Goal: Find specific page/section: Find specific page/section

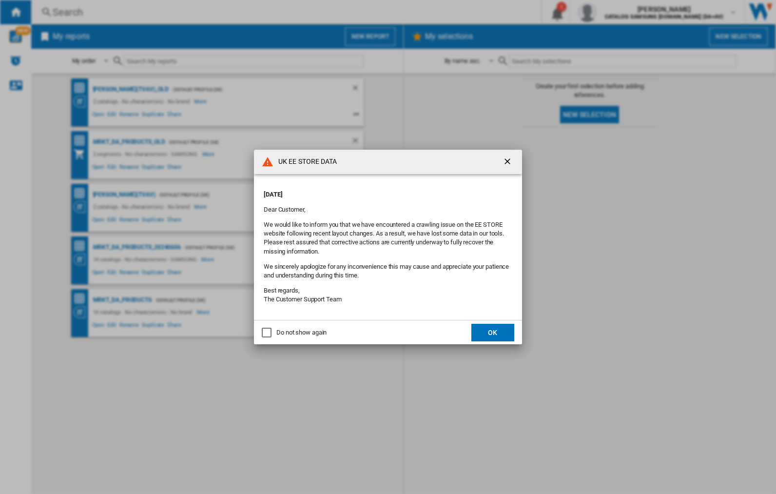
click at [616, 12] on div "UK EE STORE DATA [DATE] Dear Customer, We would like to inform you that we have…" at bounding box center [388, 247] width 776 height 494
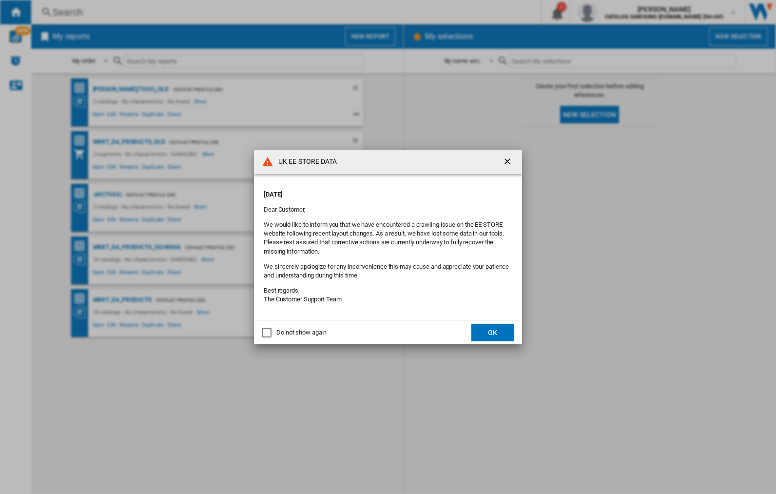
click at [616, 12] on div "UK EE STORE DATA [DATE] Dear Customer, We would like to inform you that we have…" at bounding box center [388, 247] width 776 height 494
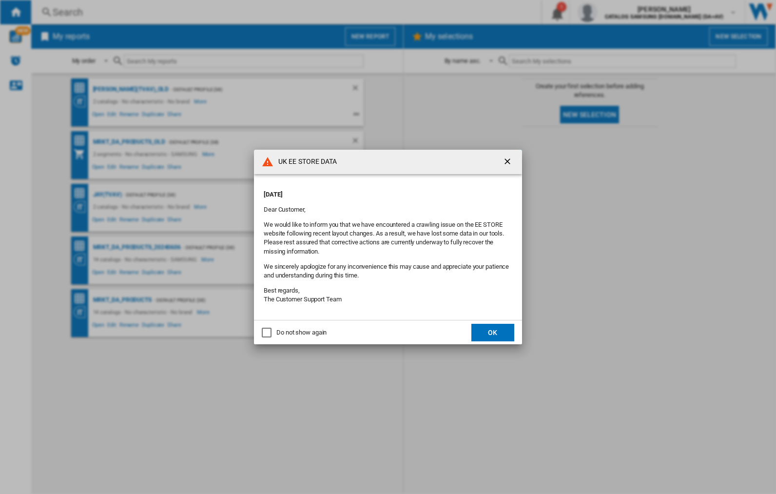
click at [616, 12] on div "UK EE STORE DATA [DATE] Dear Customer, We would like to inform you that we have…" at bounding box center [388, 247] width 776 height 494
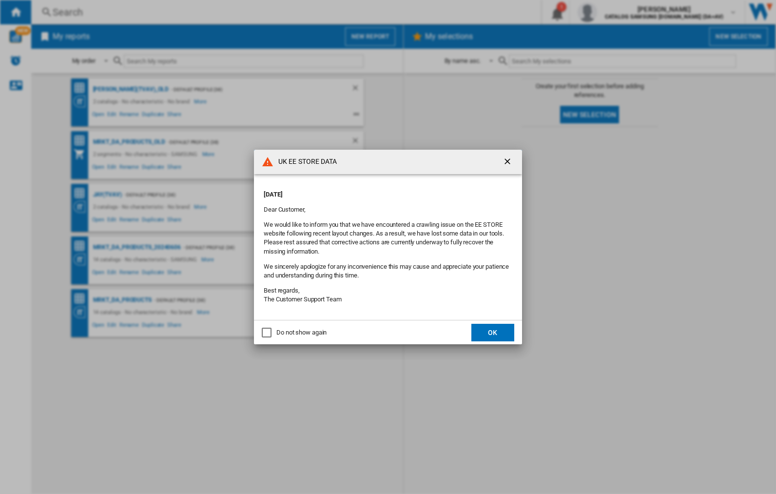
click at [616, 12] on div "UK EE STORE DATA [DATE] Dear Customer, We would like to inform you that we have…" at bounding box center [388, 247] width 776 height 494
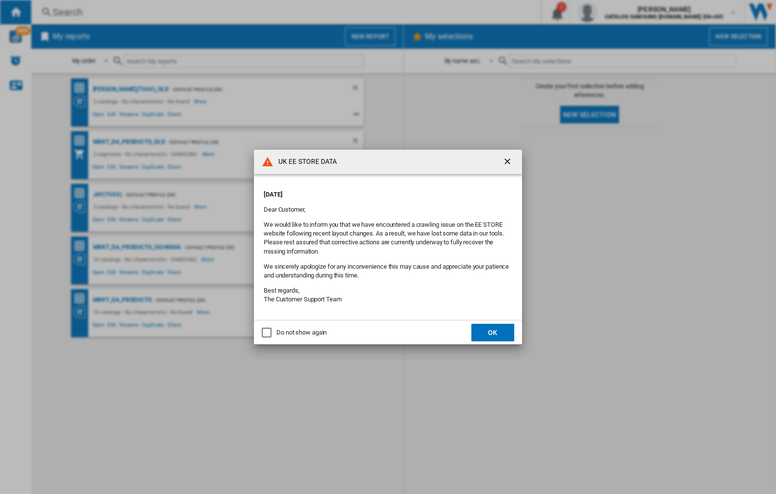
click at [616, 12] on div "UK EE STORE DATA [DATE] Dear Customer, We would like to inform you that we have…" at bounding box center [388, 247] width 776 height 494
